Goal: Transaction & Acquisition: Obtain resource

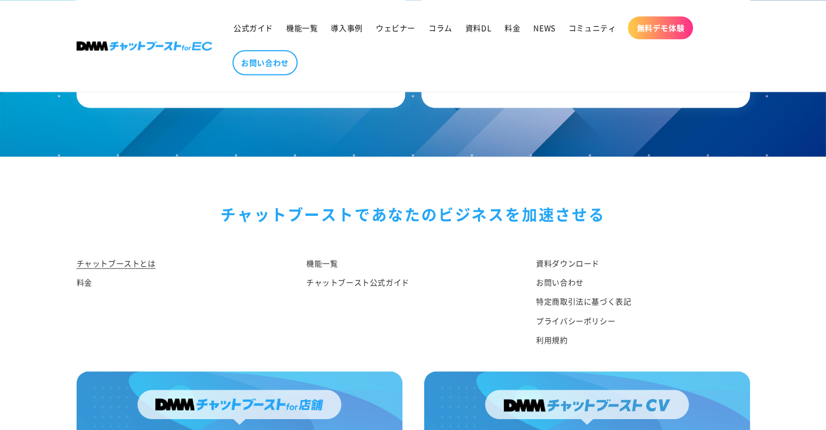
scroll to position [5712, 0]
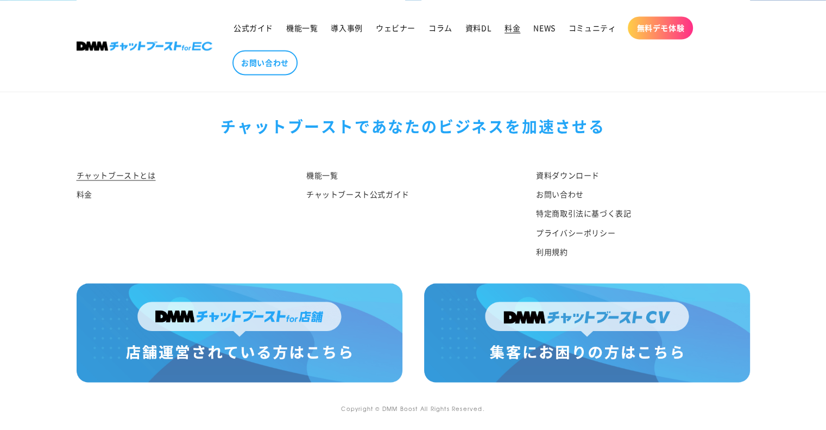
click at [519, 34] on link "料金" at bounding box center [512, 27] width 29 height 23
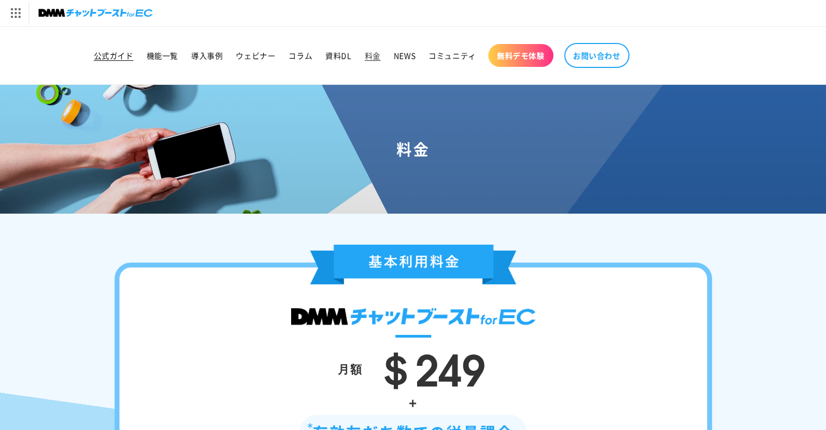
click at [129, 54] on span "公式ガイド" at bounding box center [114, 56] width 40 height 10
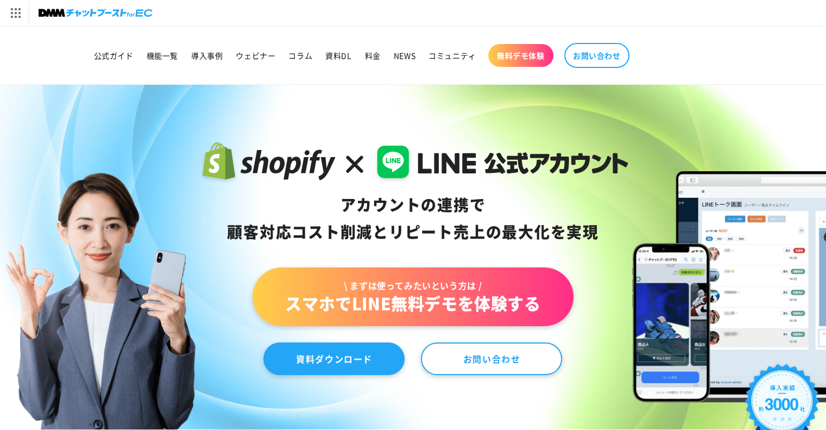
click at [303, 353] on link "資料ダウンロード" at bounding box center [333, 358] width 141 height 33
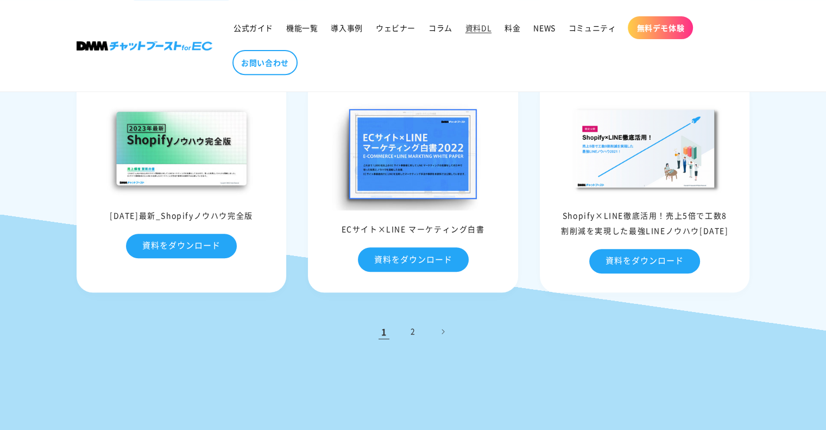
scroll to position [435, 0]
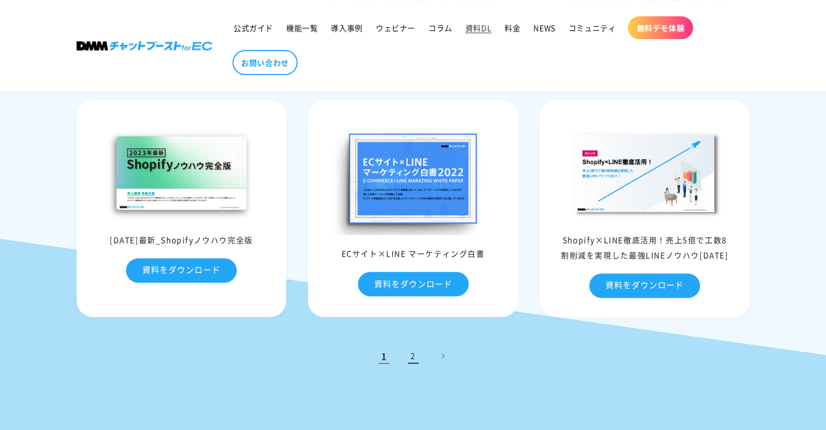
click at [414, 354] on link "2" at bounding box center [413, 356] width 24 height 24
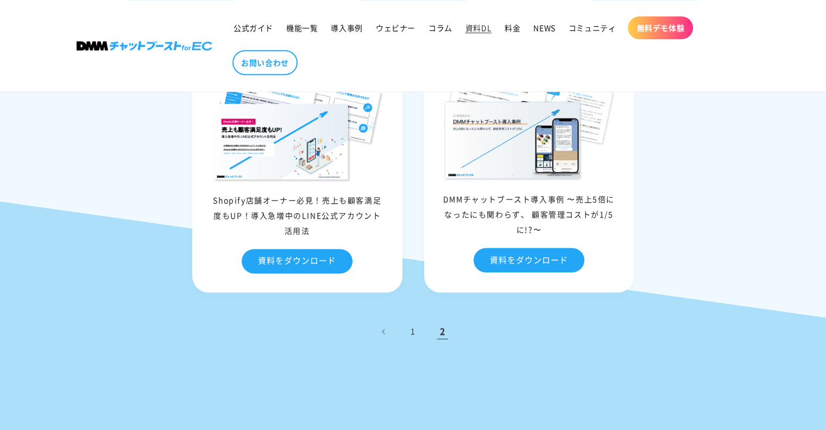
scroll to position [598, 0]
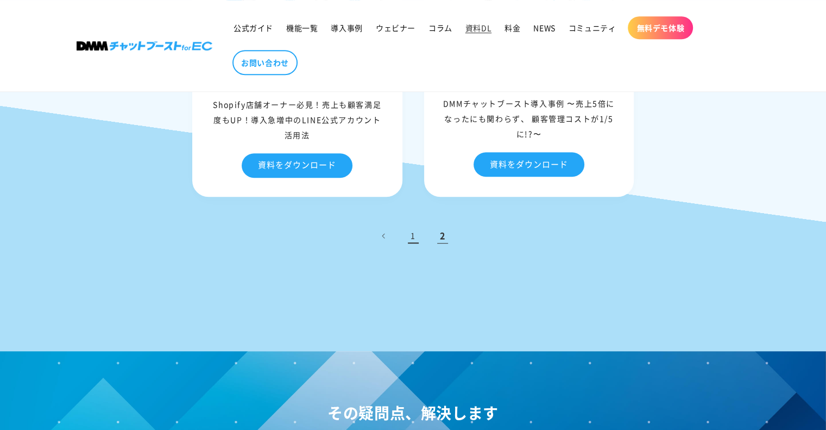
click at [406, 237] on link "1" at bounding box center [413, 236] width 24 height 24
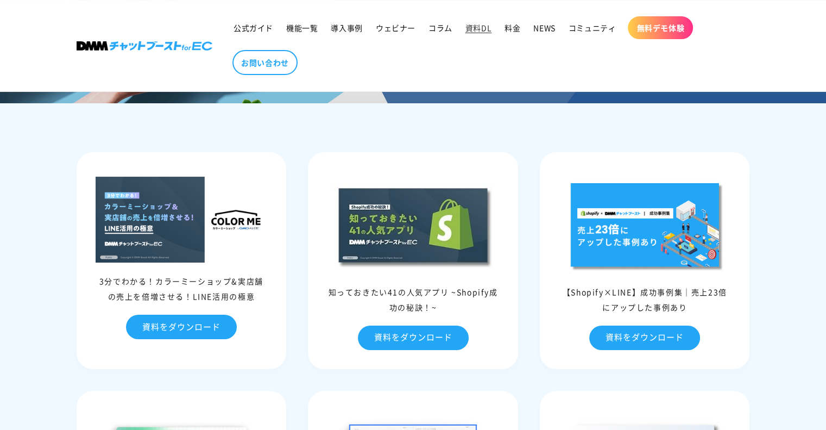
scroll to position [54, 0]
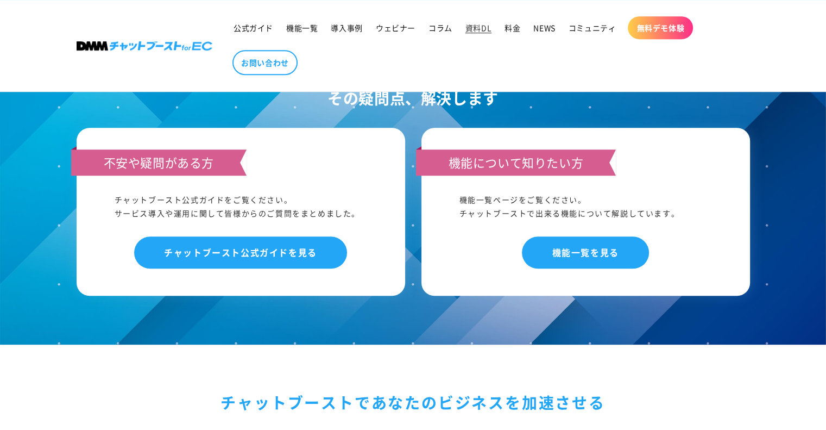
click at [290, 292] on div "不安や疑問がある方 チャットブースト公式ガイドをご覧ください。 サービス導入や運用に関して皆様からのご質問をまとめました。 チャットブースト公式ガイドを見る" at bounding box center [241, 212] width 329 height 168
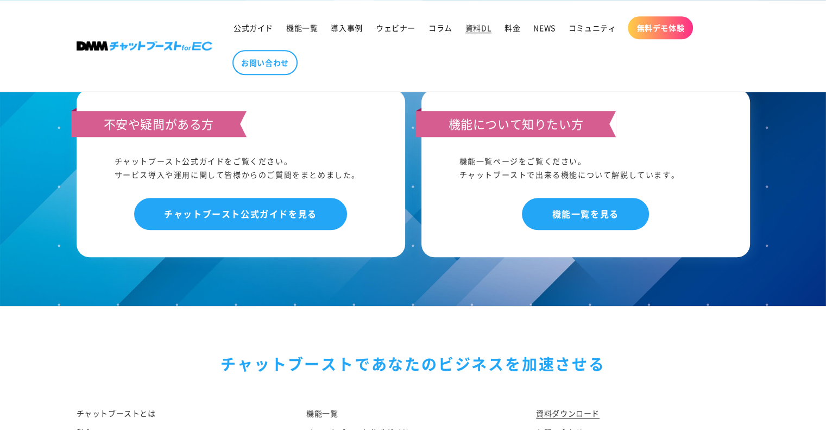
scroll to position [818, 0]
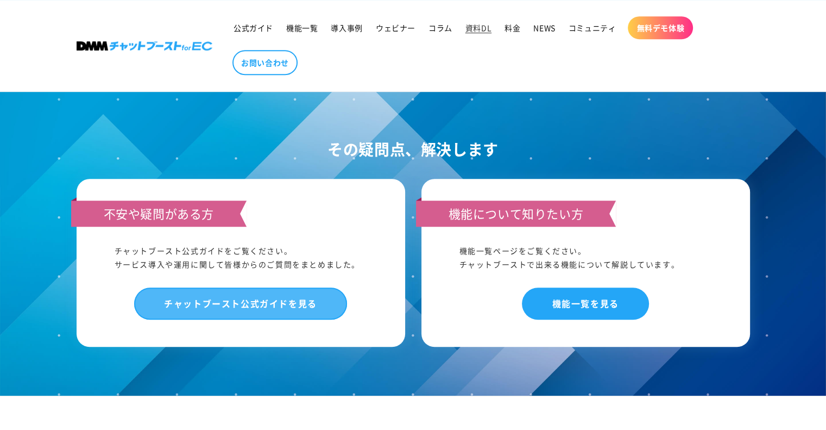
click at [317, 315] on link "チャットブースト公式ガイドを見る" at bounding box center [240, 303] width 213 height 32
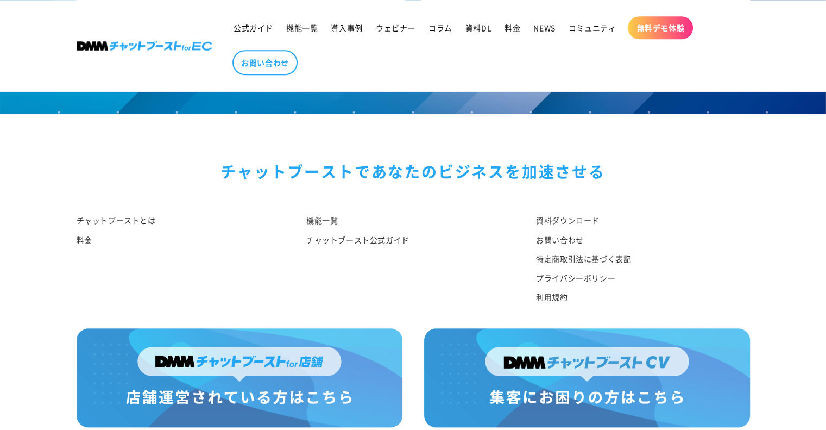
scroll to position [1019, 0]
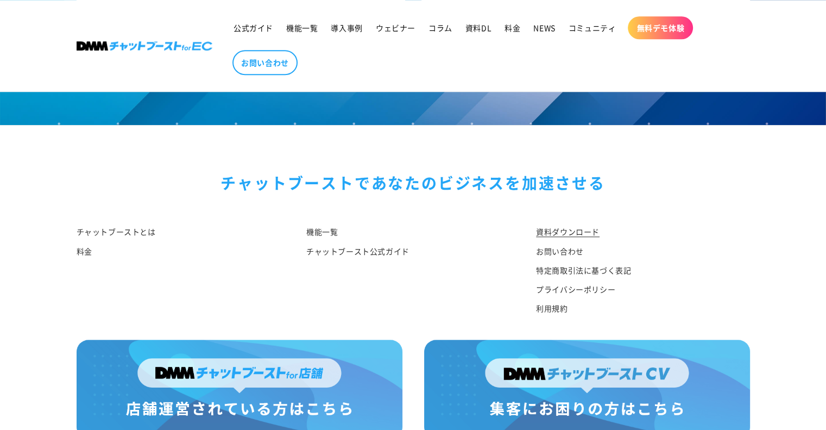
click at [557, 230] on link "資料ダウンロード" at bounding box center [568, 233] width 64 height 16
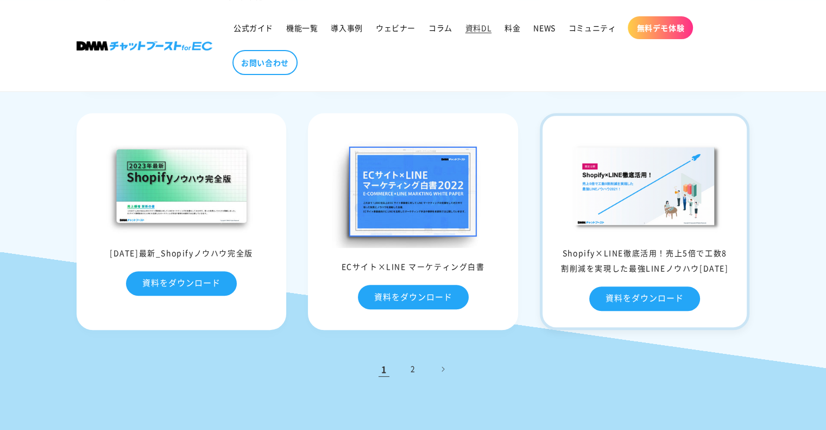
scroll to position [380, 0]
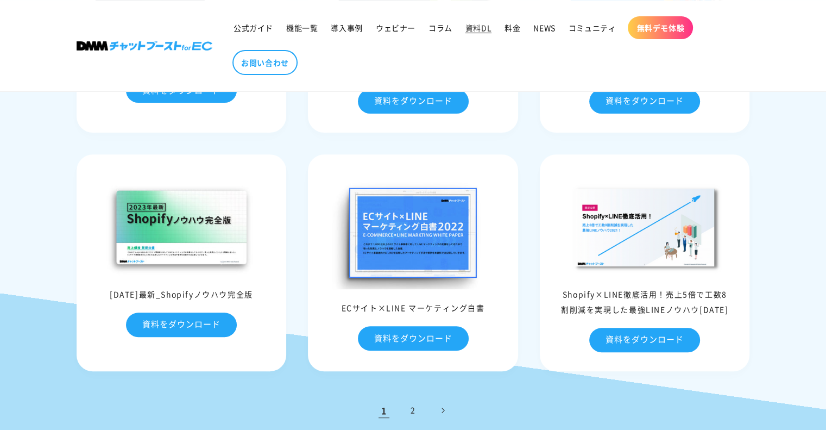
click at [444, 413] on link "次のページ" at bounding box center [443, 410] width 24 height 24
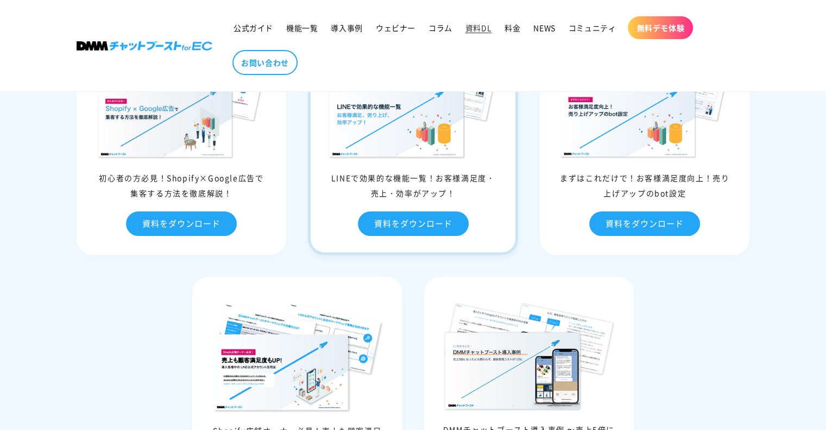
scroll to position [217, 0]
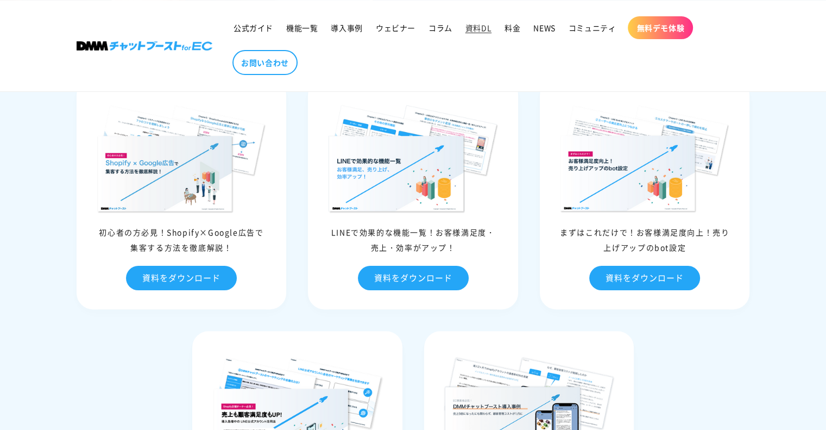
click at [70, 17] on header "公式ガイド 機能一覧 導入事例 ウェビナー コラム 資料DL 料金 NEWS コミュニティ 無料デモ体験" at bounding box center [413, 45] width 728 height 91
click at [122, 40] on link at bounding box center [144, 45] width 144 height 17
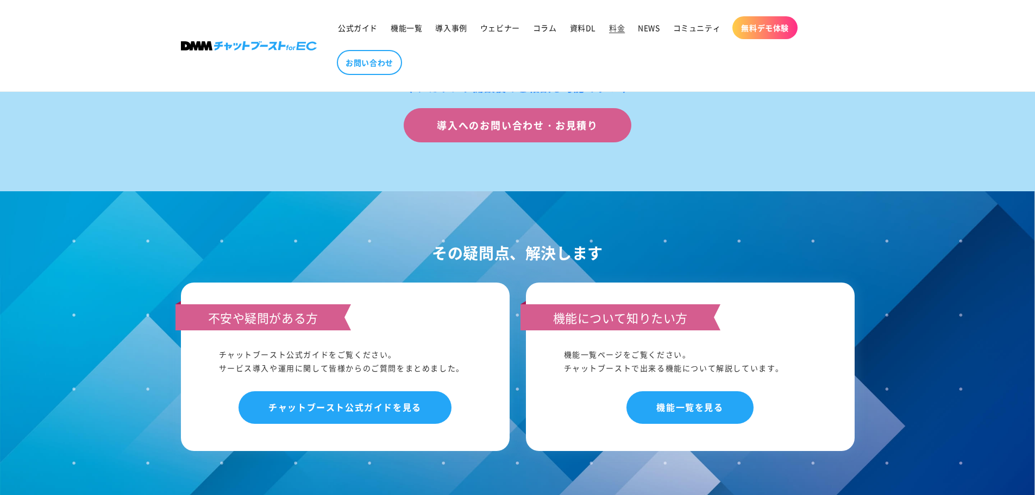
scroll to position [1032, 0]
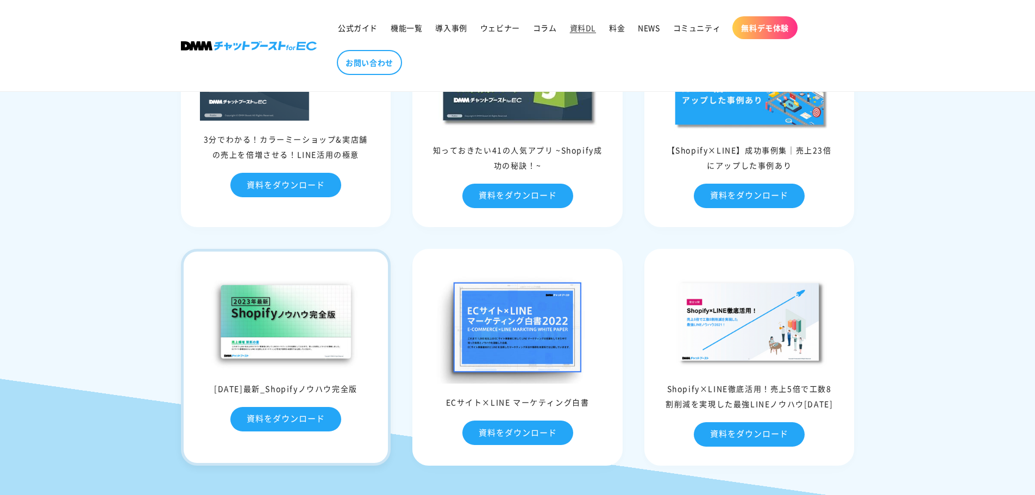
scroll to position [326, 0]
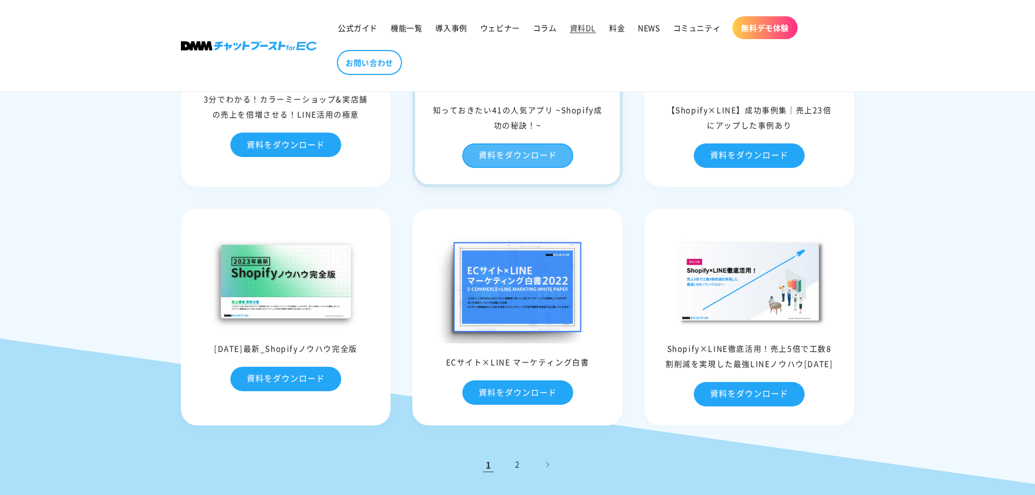
click at [527, 166] on link "資料をダウンロード" at bounding box center [517, 155] width 111 height 24
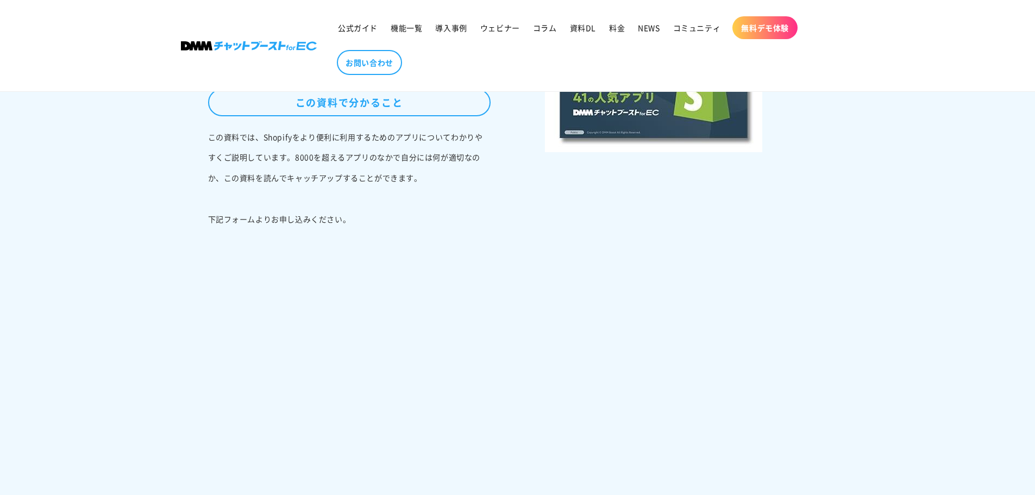
scroll to position [326, 0]
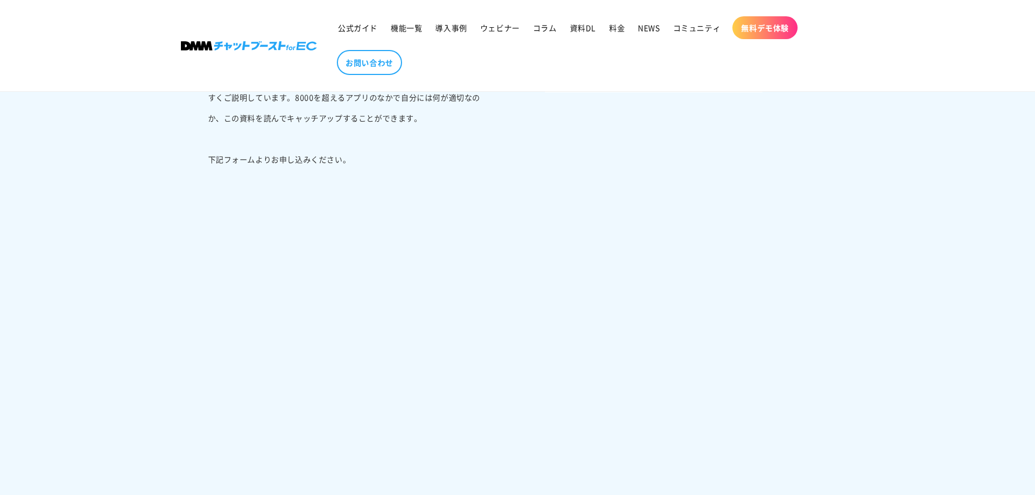
click at [178, 307] on div "知っておきたい41の人気アプリ ~Shopify成功の秘訣！~ この資料で分かること この資料では、Shopifyをより便利に利用するためのアプリについて わ…" at bounding box center [518, 231] width 728 height 620
click at [191, 346] on div "知っておきたい41の人気アプリ ~Shopify成功の秘訣！~ この資料で分かること この資料では、Shopifyをより便利に利用するためのアプリについて わ…" at bounding box center [349, 209] width 337 height 479
click at [163, 202] on div "知っておきたい41の人気アプリ ~Shopify成功の秘訣！~ この資料で分かること この資料では、Shopifyをより便利に利用するためのアプリについて わ…" at bounding box center [518, 231] width 728 height 620
click at [199, 247] on div "知っておきたい41の人気アプリ ~Shopify成功の秘訣！~ この資料で分かること この資料では、Shopifyをより便利に利用するためのアプリについて わ…" at bounding box center [349, 209] width 337 height 479
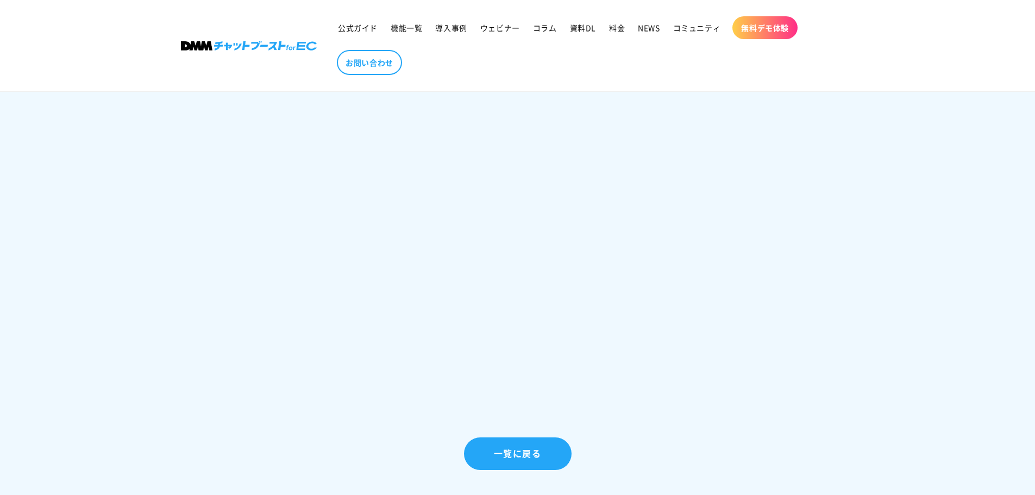
scroll to position [489, 0]
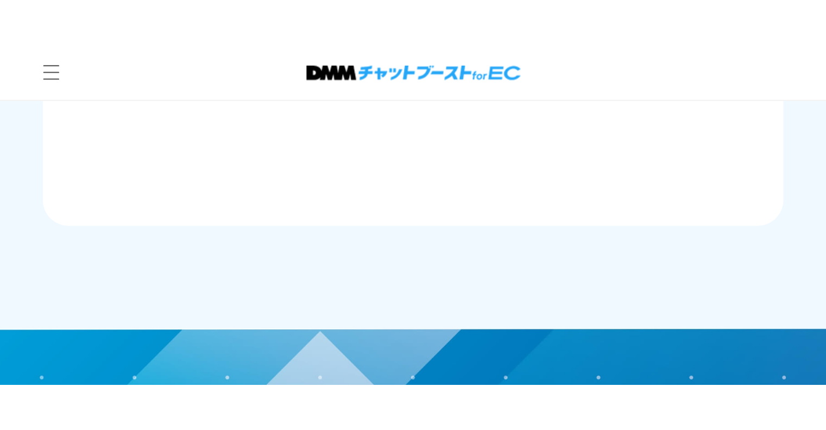
scroll to position [666, 0]
